Goal: Task Accomplishment & Management: Complete application form

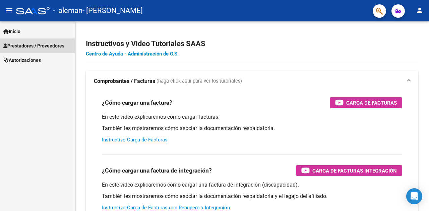
click at [28, 45] on span "Prestadores / Proveedores" at bounding box center [33, 45] width 61 height 7
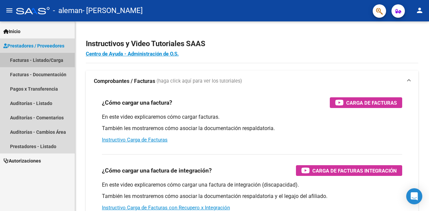
click at [47, 59] on link "Facturas - Listado/Carga" at bounding box center [37, 60] width 75 height 14
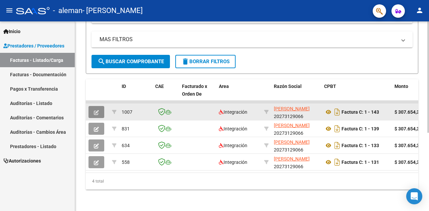
click at [93, 106] on button "button" at bounding box center [96, 112] width 16 height 12
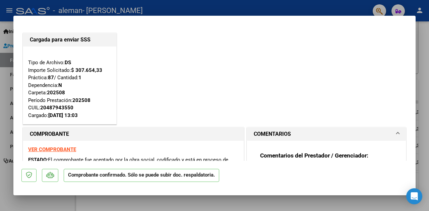
click at [174, 1] on div at bounding box center [214, 105] width 429 height 211
type input "$ 0,00"
